Goal: Task Accomplishment & Management: Manage account settings

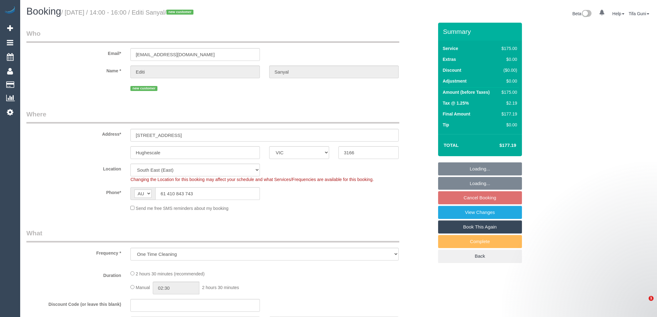
select select "VIC"
select select "string:stripe-pm_1Rzpi82GScqysDRVJLjQ8KxQ"
select select "150"
select select "number:27"
select select "number:14"
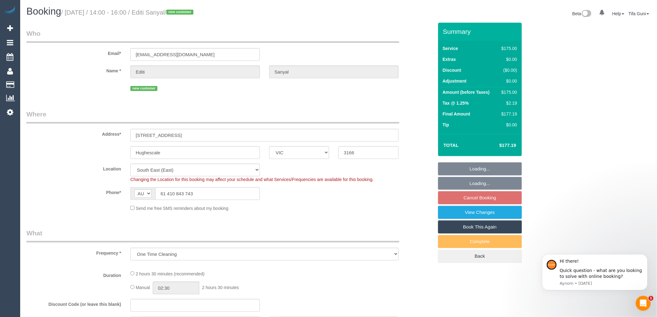
select select "number:18"
select select "number:36"
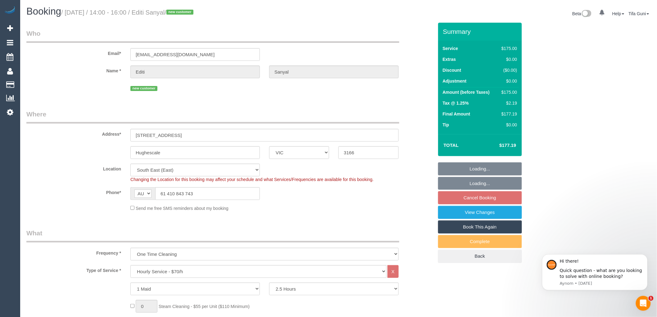
select select "object:848"
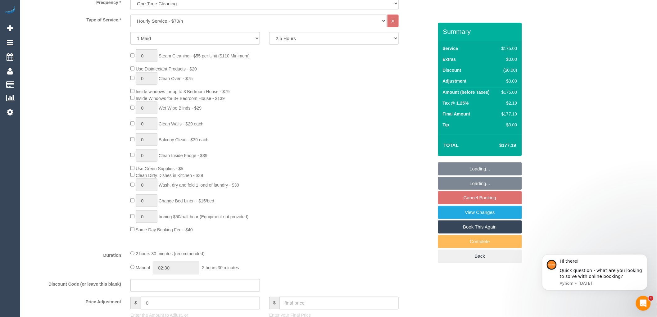
select select "spot1"
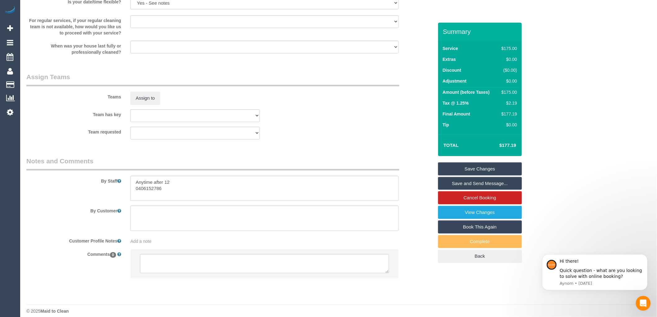
scroll to position [859, 0]
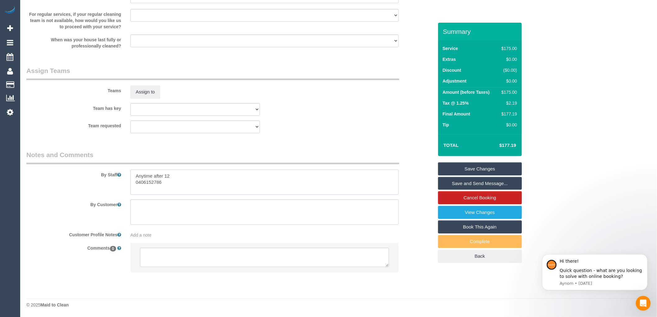
click at [135, 183] on textarea at bounding box center [264, 182] width 268 height 25
type textarea "Anytime after 12 Call this number on arrival for access 0406152786"
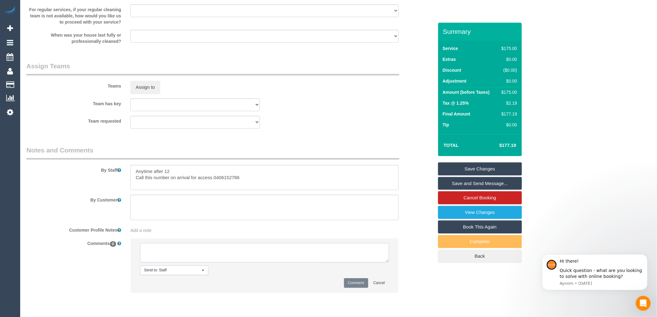
click at [161, 258] on textarea at bounding box center [264, 252] width 249 height 19
type textarea "-"
paste textarea "Flexibility dates: Flexibility times: Notes: knows we need to review Contact vi…"
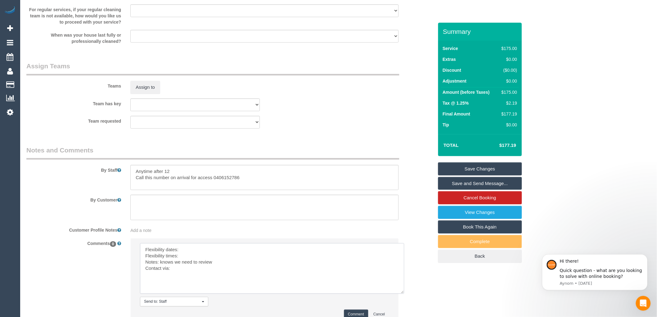
drag, startPoint x: 387, startPoint y: 265, endPoint x: 405, endPoint y: 300, distance: 39.7
click at [404, 294] on textarea at bounding box center [272, 268] width 264 height 51
click at [187, 254] on textarea at bounding box center [273, 270] width 266 height 55
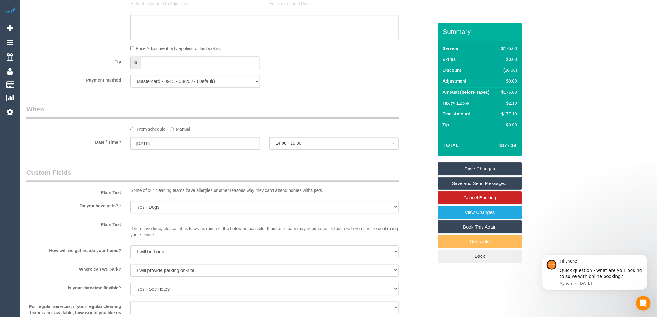
scroll to position [583, 0]
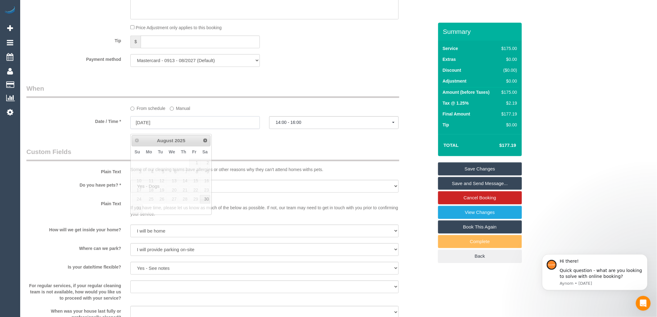
click at [146, 128] on input "[DATE]" at bounding box center [195, 122] width 130 height 13
click at [345, 172] on p "Some of our cleaning teams have allergies or other reasons why they can't atten…" at bounding box center [264, 169] width 268 height 6
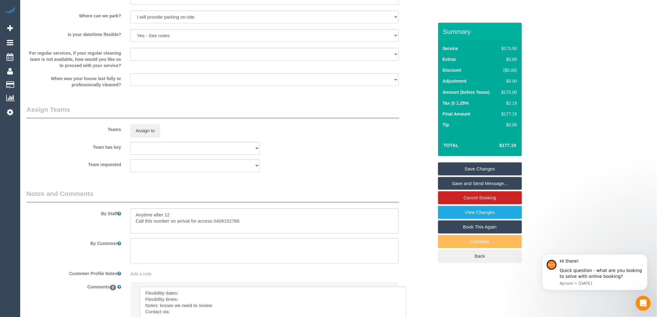
scroll to position [920, 0]
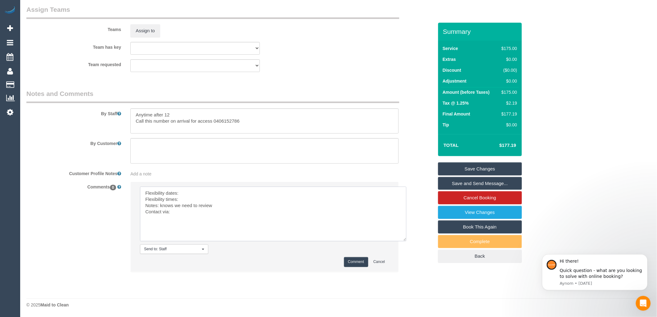
click at [186, 193] on textarea at bounding box center [273, 214] width 266 height 55
click at [189, 202] on textarea at bounding box center [273, 214] width 266 height 55
click at [178, 212] on textarea at bounding box center [273, 214] width 266 height 55
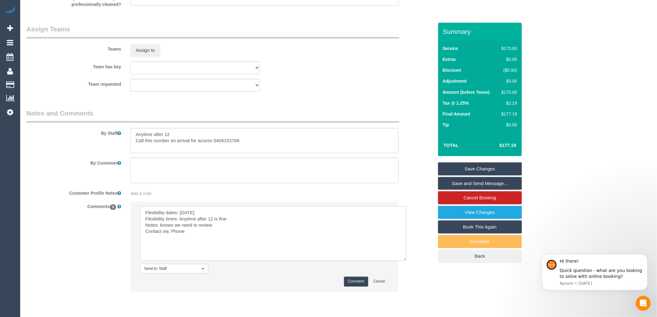
scroll to position [886, 0]
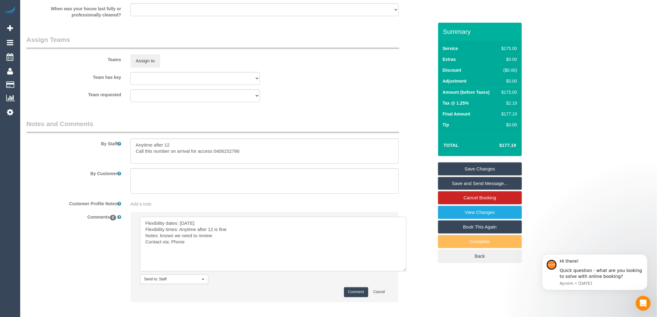
type textarea "Flexibility dates: [DATE] Flexibility times: Anytime after 12 is fine Notes: kn…"
drag, startPoint x: 176, startPoint y: 149, endPoint x: 119, endPoint y: 150, distance: 56.8
click at [119, 150] on div "By Staff" at bounding box center [230, 141] width 416 height 45
click at [136, 157] on textarea at bounding box center [264, 151] width 268 height 25
click at [244, 150] on textarea at bounding box center [264, 151] width 268 height 25
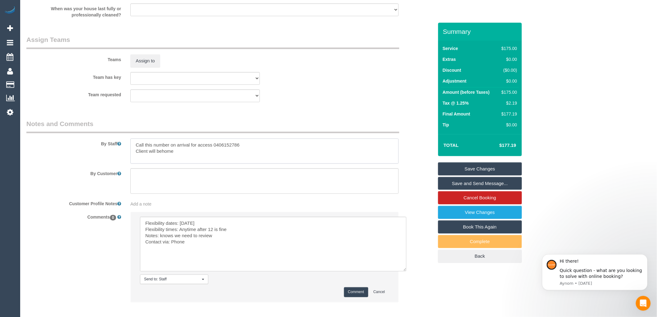
click at [162, 154] on textarea at bounding box center [264, 151] width 268 height 25
type textarea "Call this number on arrival for access 0406152786 Client will be home"
click at [353, 295] on button "Comment" at bounding box center [356, 292] width 24 height 10
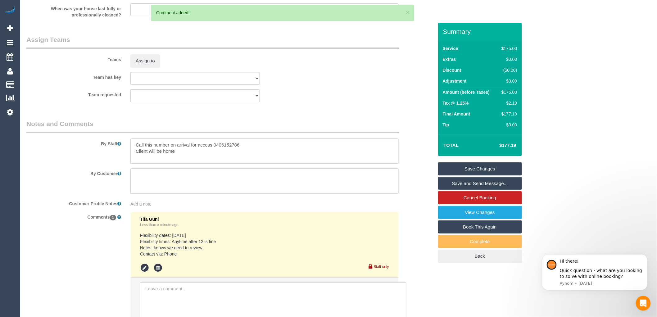
click at [482, 167] on link "Save Changes" at bounding box center [480, 168] width 84 height 13
